Goal: Task Accomplishment & Management: Manage account settings

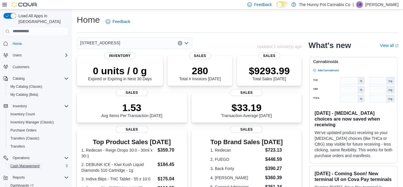
click at [23, 164] on span "Cash Management" at bounding box center [24, 166] width 29 height 5
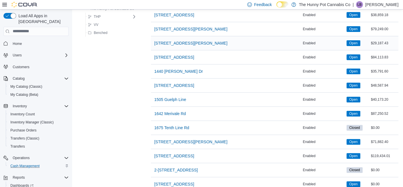
scroll to position [126, 0]
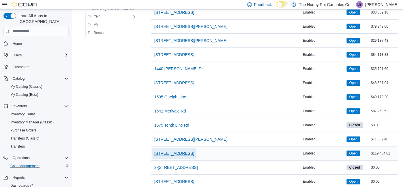
click at [173, 156] on span "[STREET_ADDRESS]" at bounding box center [174, 154] width 40 height 12
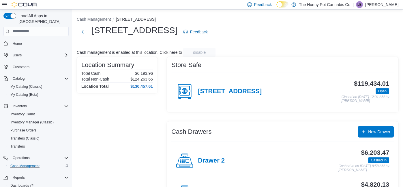
click at [216, 146] on div "Drawer 2 $6,203.47 Cashed In Cashed In on [DATE] 8:58 AM by [PERSON_NAME]" at bounding box center [282, 161] width 222 height 32
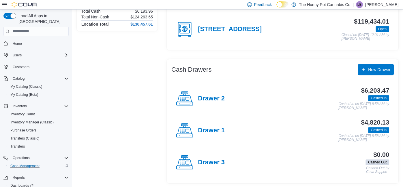
scroll to position [61, 0]
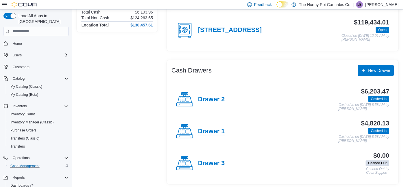
click at [212, 129] on h4 "Drawer 1" at bounding box center [211, 131] width 27 height 7
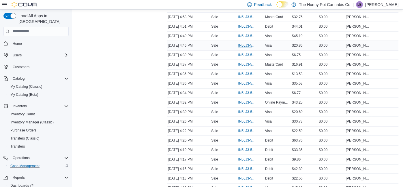
scroll to position [489, 0]
click at [250, 44] on span "IN5LJ3-5962195" at bounding box center [247, 46] width 19 height 5
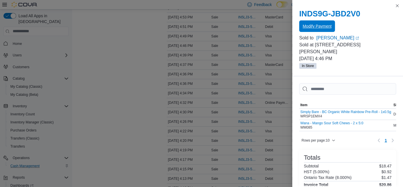
click at [302, 24] on span "Modify Payment" at bounding box center [316, 26] width 29 height 6
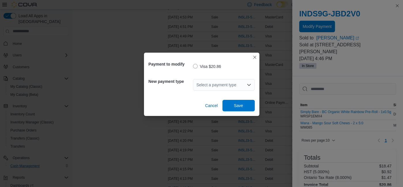
click at [221, 86] on div "Select a payment type" at bounding box center [224, 85] width 62 height 12
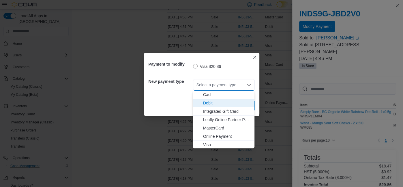
click at [209, 105] on span "Debit" at bounding box center [227, 103] width 48 height 6
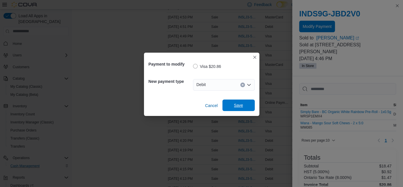
click at [225, 104] on button "Save" at bounding box center [238, 106] width 32 height 12
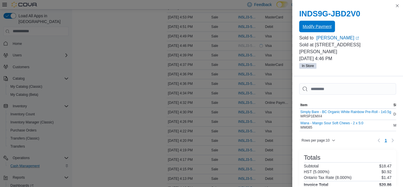
scroll to position [0, 0]
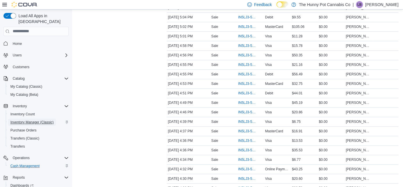
click at [45, 120] on span "Inventory Manager (Classic)" at bounding box center [31, 122] width 43 height 5
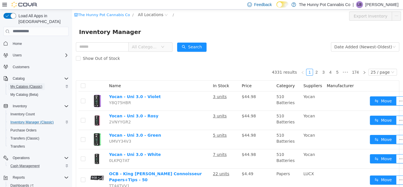
click at [27, 84] on span "My Catalog (Classic)" at bounding box center [26, 86] width 32 height 5
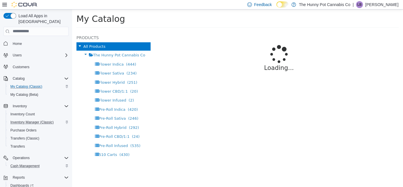
select select "**********"
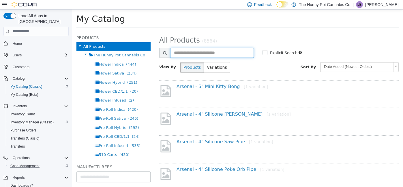
click at [207, 54] on input "text" at bounding box center [212, 53] width 84 height 10
paste input "**********"
type input "**********"
select select "**********"
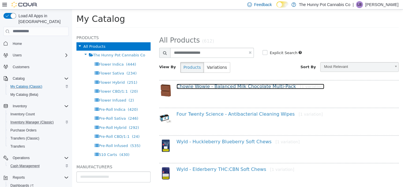
click at [217, 84] on link "Chowie Wowie - Balanced Milk Chocolate Multi-Pack [1 variation]" at bounding box center [250, 86] width 148 height 5
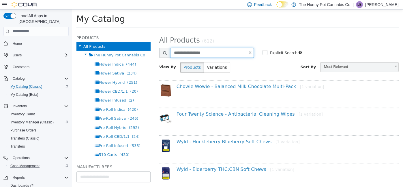
click at [236, 49] on input "**********" at bounding box center [212, 53] width 84 height 10
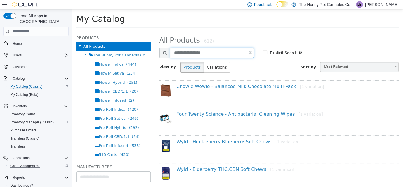
paste input "text"
type input "**********"
select select "**********"
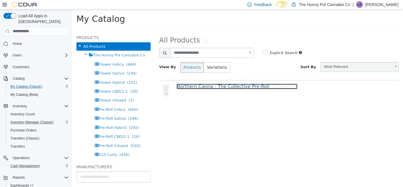
click at [226, 84] on link "Northern Canna - The Collective Pre-Roll [1 variation]" at bounding box center [236, 86] width 121 height 5
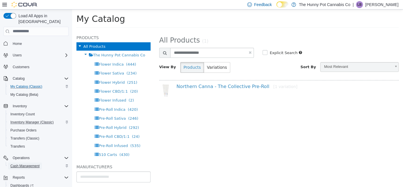
click at [26, 163] on span "Cash Management" at bounding box center [24, 166] width 29 height 7
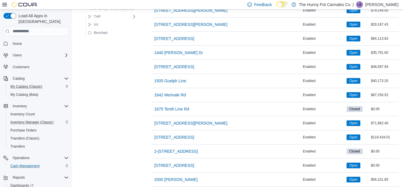
scroll to position [143, 0]
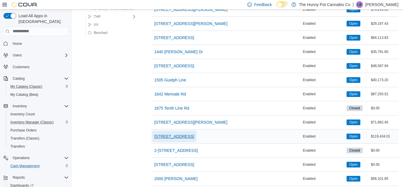
click at [170, 137] on span "[STREET_ADDRESS]" at bounding box center [174, 137] width 40 height 6
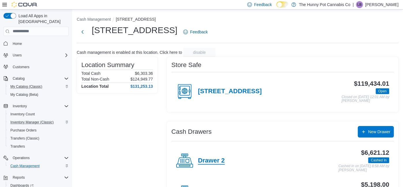
click at [210, 161] on h4 "Drawer 2" at bounding box center [211, 160] width 27 height 7
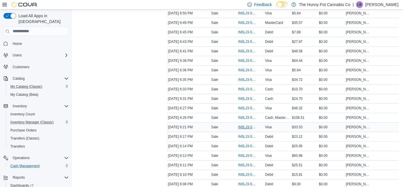
scroll to position [297, 0]
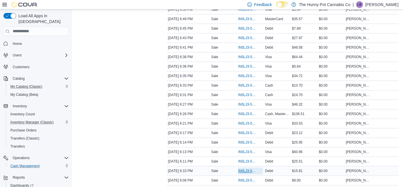
click at [249, 169] on span "IN5LJ3-5963194" at bounding box center [247, 171] width 19 height 5
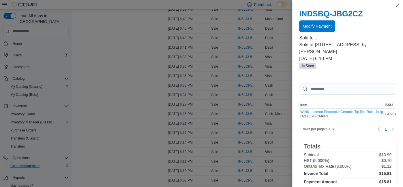
click at [311, 31] on span "Modify Payment" at bounding box center [316, 26] width 29 height 12
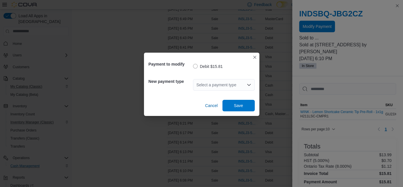
click at [218, 83] on div "Select a payment type" at bounding box center [224, 85] width 62 height 12
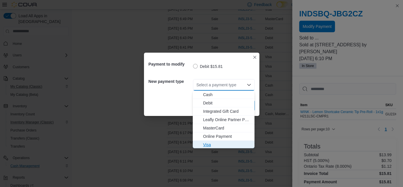
click at [213, 144] on span "Visa" at bounding box center [227, 145] width 48 height 6
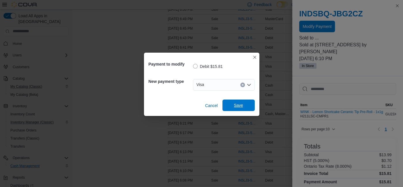
click at [246, 103] on span "Save" at bounding box center [238, 106] width 25 height 12
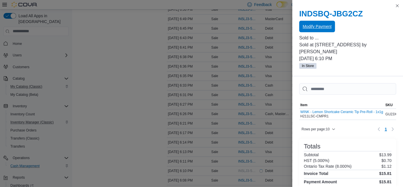
scroll to position [0, 0]
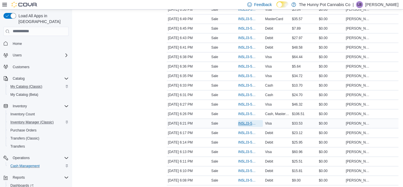
click at [238, 121] on span "IN5LJ3-5963321" at bounding box center [247, 123] width 19 height 5
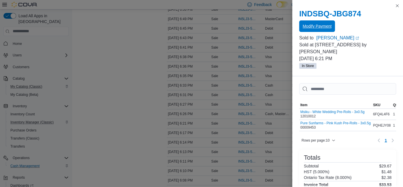
click at [312, 25] on span "Modify Payment" at bounding box center [316, 26] width 29 height 6
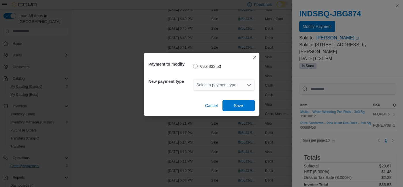
click at [214, 82] on div "Select a payment type" at bounding box center [224, 85] width 62 height 12
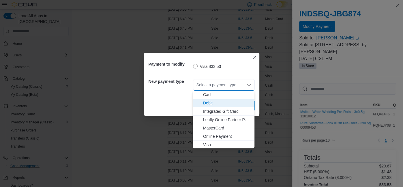
click at [211, 100] on button "Debit" at bounding box center [224, 103] width 62 height 8
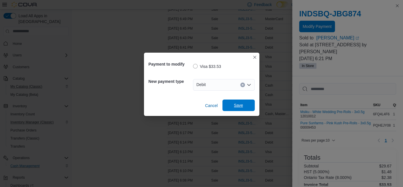
click at [250, 110] on span "Save" at bounding box center [238, 106] width 25 height 12
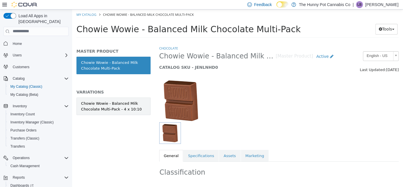
click at [121, 106] on div "Chowie Wowie - Balanced Milk Chocolate Multi-Pack - 4 x 10:10" at bounding box center [113, 106] width 65 height 11
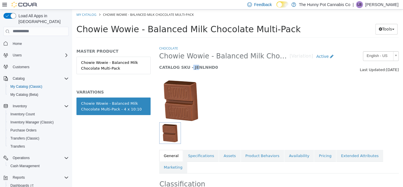
drag, startPoint x: 175, startPoint y: 73, endPoint x: 197, endPoint y: 67, distance: 22.3
click at [197, 67] on h5 "CATALOG SKU - JENLNHD0" at bounding box center [247, 67] width 177 height 5
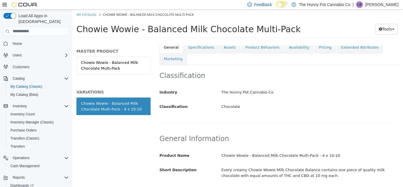
scroll to position [118, 0]
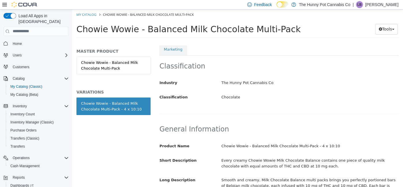
click at [227, 92] on div "Chocolate" at bounding box center [310, 97] width 186 height 10
copy div "Chocolate"
drag, startPoint x: 77, startPoint y: 29, endPoint x: 132, endPoint y: 25, distance: 54.9
click at [132, 25] on span "Chowie Wowie - Balanced Milk Chocolate Multi-Pack" at bounding box center [188, 29] width 224 height 10
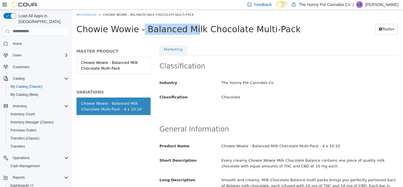
copy span "Chowie Wowie"
drag, startPoint x: 142, startPoint y: 29, endPoint x: 289, endPoint y: 27, distance: 147.6
click at [289, 27] on h1 "Chowie Wowie - Balanced Milk Chocolate Multi-Pack" at bounding box center [219, 28] width 287 height 11
copy span "Balanced Milk Chocolate Multi-Pack"
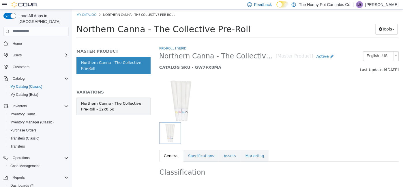
click at [131, 97] on link "Northern Canna - The Collective Pre-Roll - 12x0.5g" at bounding box center [113, 106] width 74 height 18
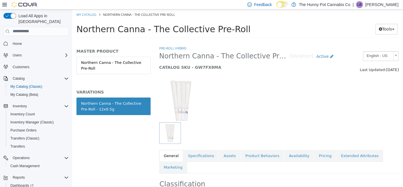
click at [206, 67] on h5 "CATALOG SKU - GW7FX8MA" at bounding box center [247, 67] width 177 height 5
copy h5 "GW7FX8MA"
